Goal: Task Accomplishment & Management: Use online tool/utility

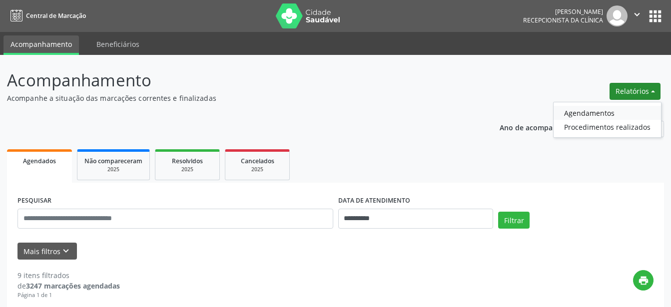
click at [588, 111] on link "Agendamentos" at bounding box center [607, 113] width 107 height 14
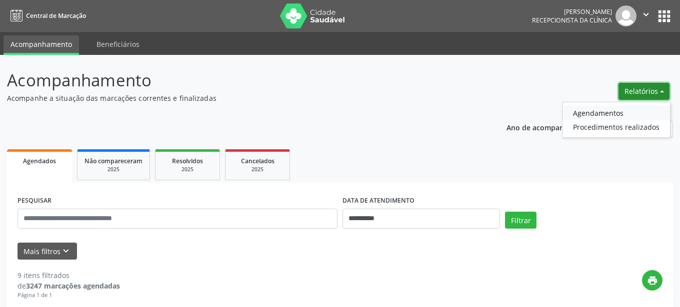
select select "*"
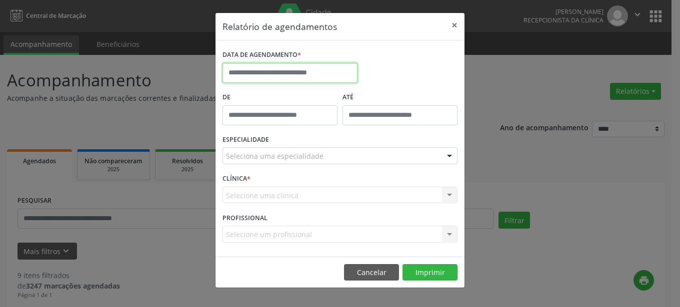
click at [319, 71] on input "text" at bounding box center [289, 73] width 135 height 20
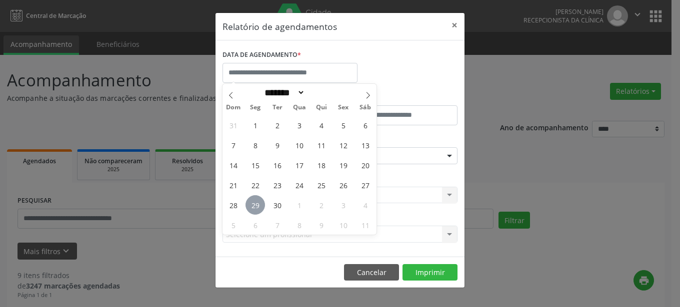
click at [257, 206] on span "29" at bounding box center [254, 204] width 19 height 19
type input "**********"
click at [257, 206] on span "29" at bounding box center [254, 204] width 19 height 19
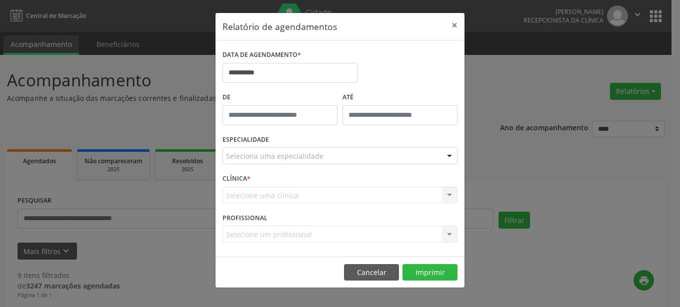
click at [323, 153] on div "Seleciona uma especialidade" at bounding box center [339, 155] width 235 height 17
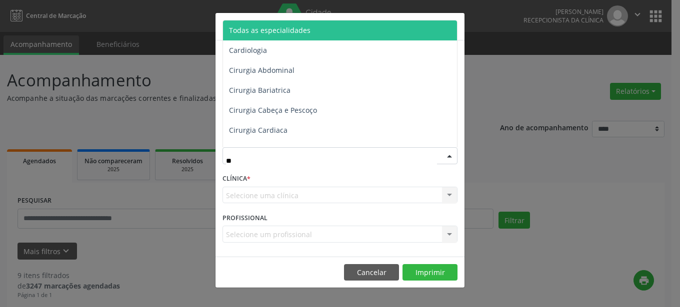
type input "***"
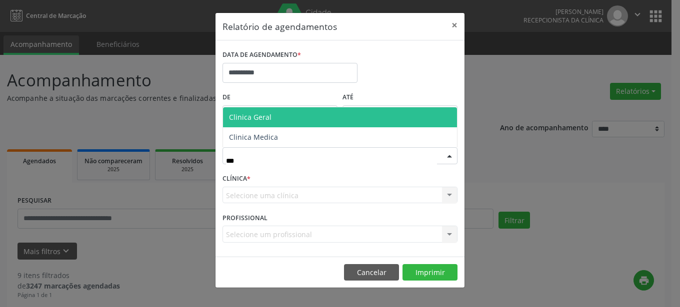
click at [306, 119] on span "Clinica Geral" at bounding box center [340, 117] width 234 height 20
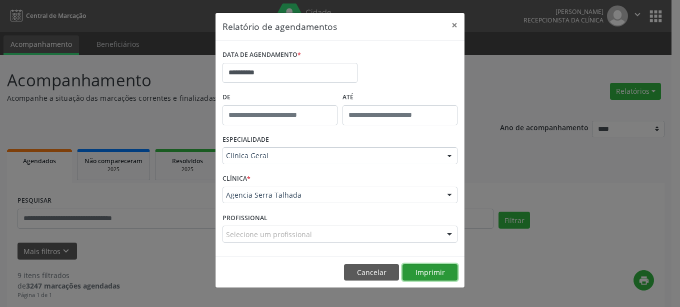
click at [435, 276] on button "Imprimir" at bounding box center [429, 272] width 55 height 17
click at [454, 23] on button "×" at bounding box center [454, 25] width 20 height 24
